Goal: Find specific page/section: Find specific page/section

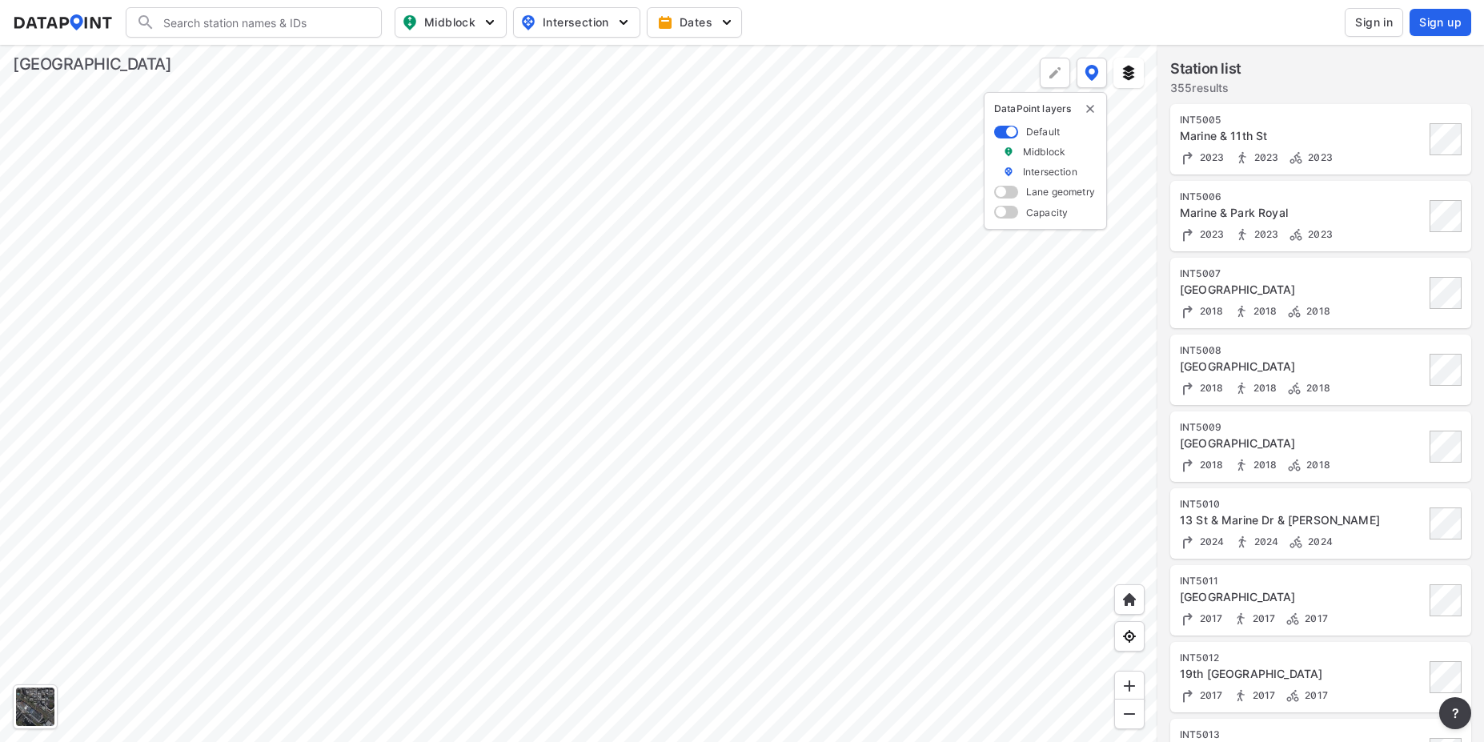
click at [779, 581] on div at bounding box center [578, 393] width 1157 height 697
click at [781, 514] on div at bounding box center [578, 393] width 1157 height 697
click at [1276, 206] on div "Marine & Park Royal" at bounding box center [1302, 213] width 245 height 16
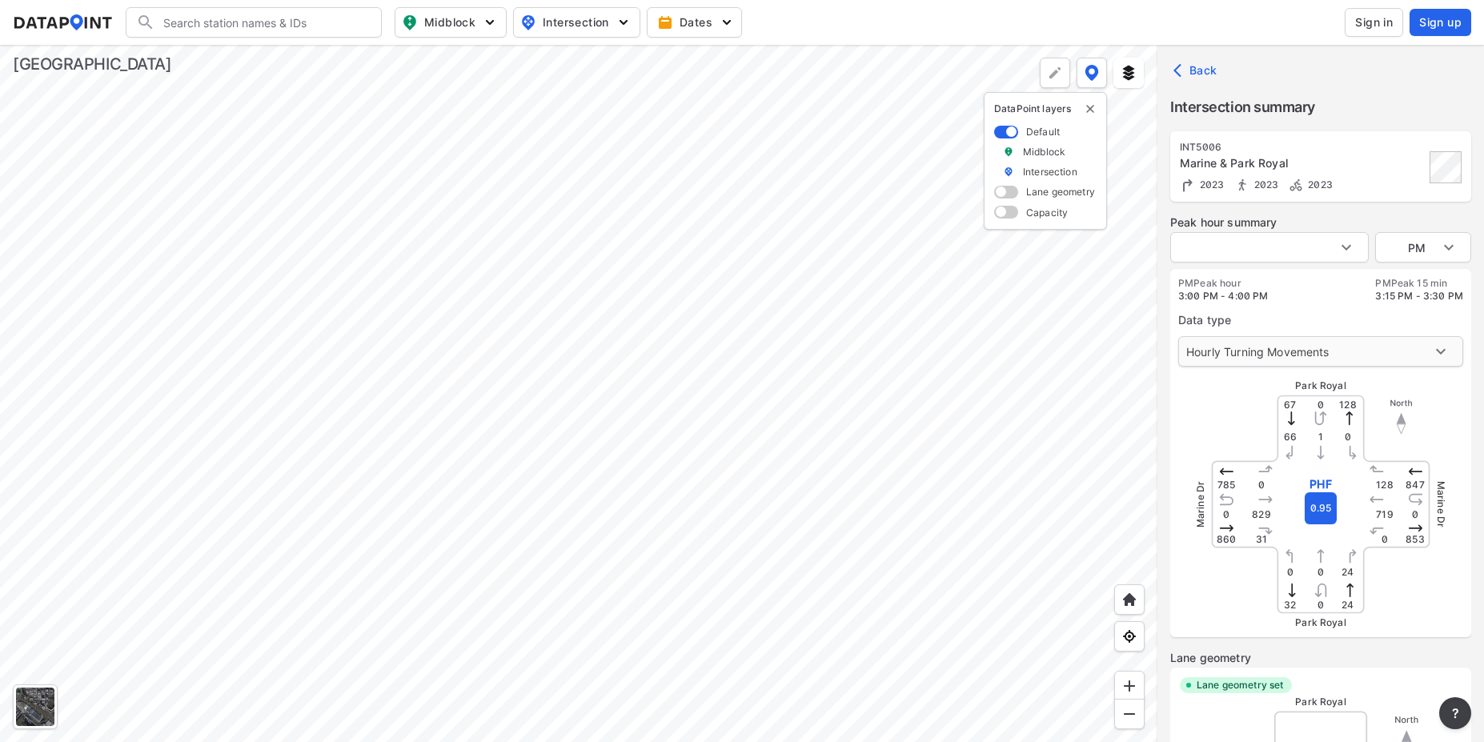
click at [1317, 348] on body "Search Please enter a search term. Midblock Intersection Dates Sign in Sign up …" at bounding box center [742, 371] width 1484 height 742
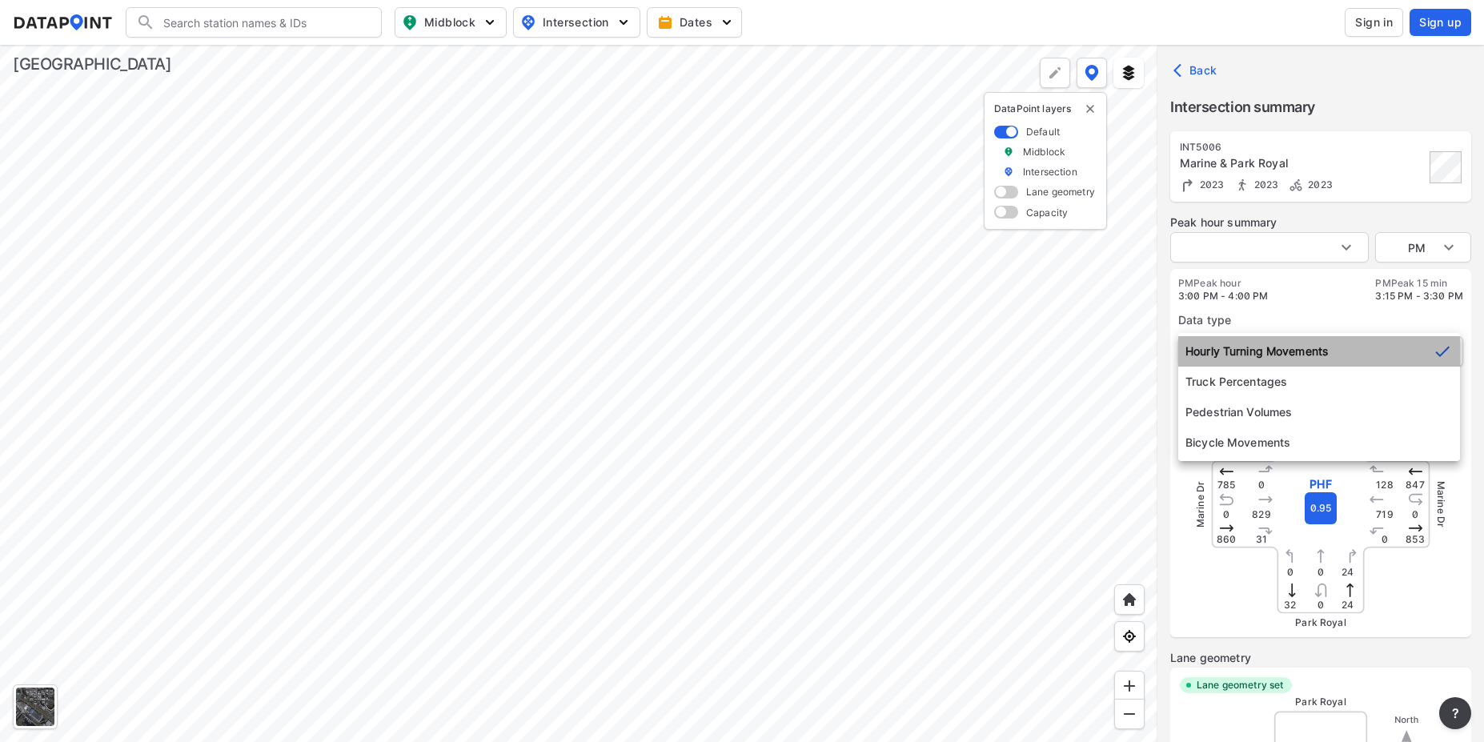
click at [1317, 348] on li "Hourly Turning Movements" at bounding box center [1319, 351] width 282 height 30
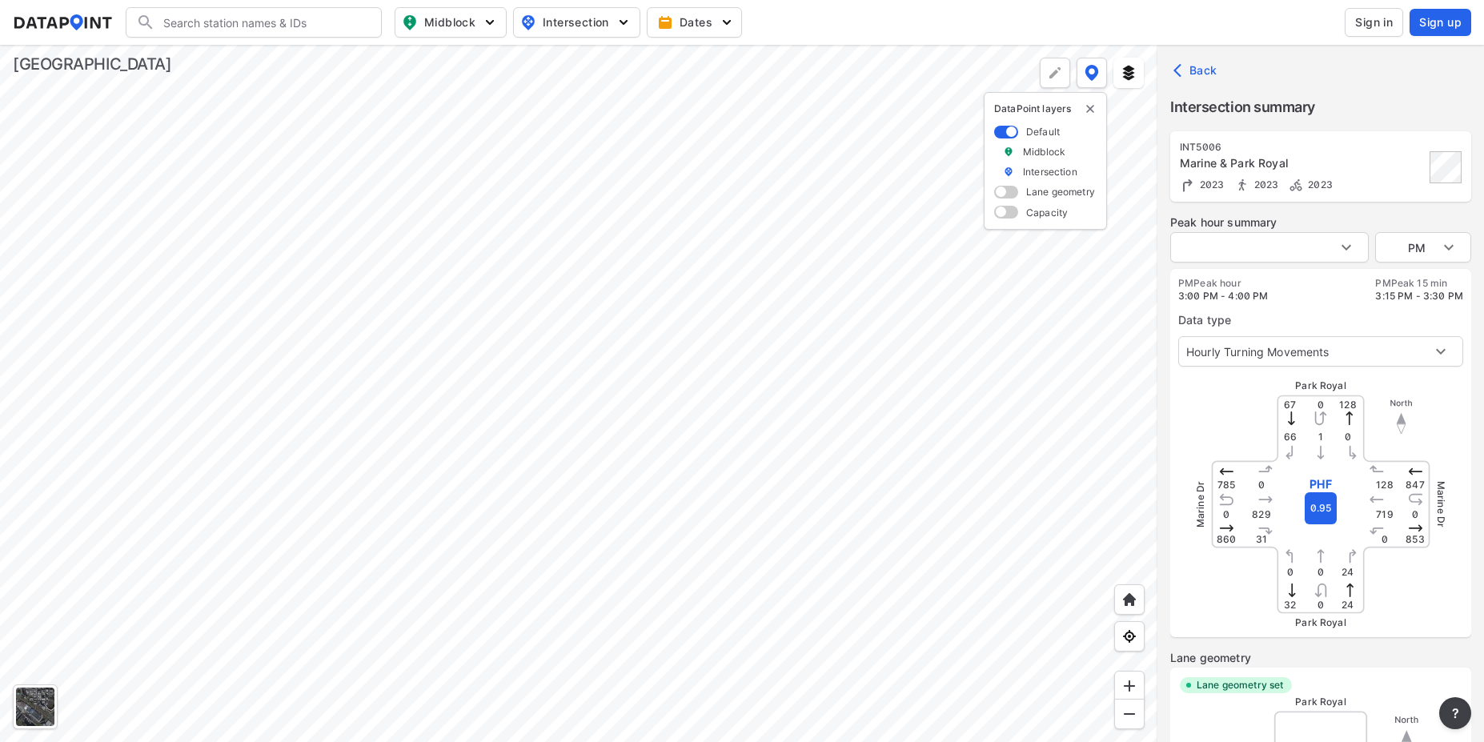
click at [496, 449] on div at bounding box center [578, 393] width 1157 height 697
click at [297, 293] on div at bounding box center [578, 393] width 1157 height 697
click at [298, 429] on div at bounding box center [578, 393] width 1157 height 697
click at [642, 290] on div at bounding box center [578, 393] width 1157 height 697
